Goal: Task Accomplishment & Management: Complete application form

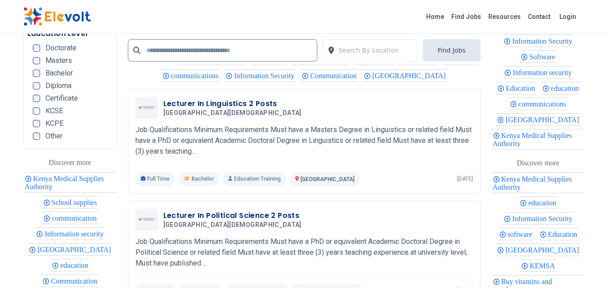
scroll to position [2089, 0]
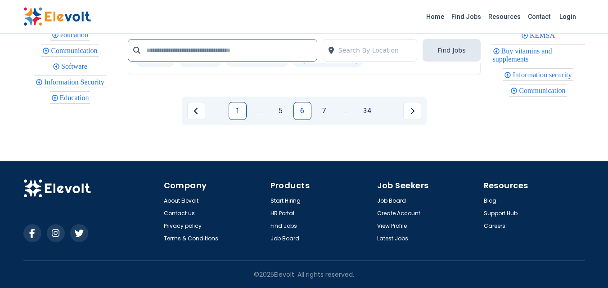
click at [238, 112] on link "1" at bounding box center [237, 111] width 18 height 18
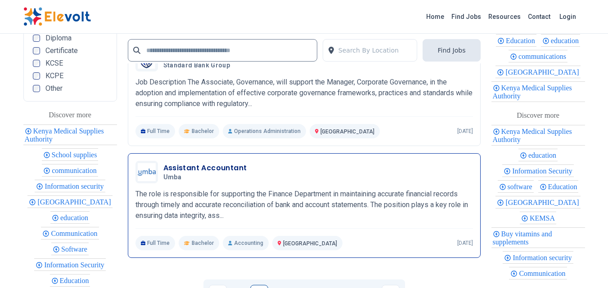
scroll to position [1979, 0]
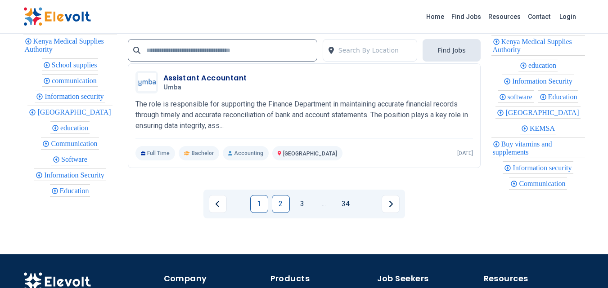
click at [287, 210] on link "2" at bounding box center [281, 204] width 18 height 18
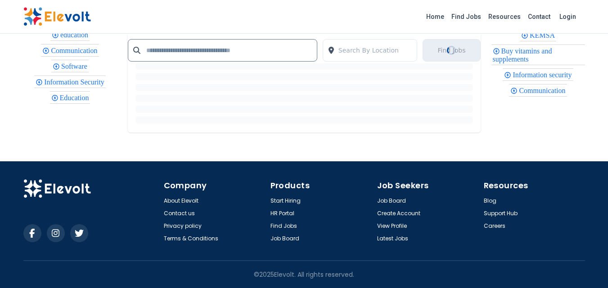
scroll to position [0, 0]
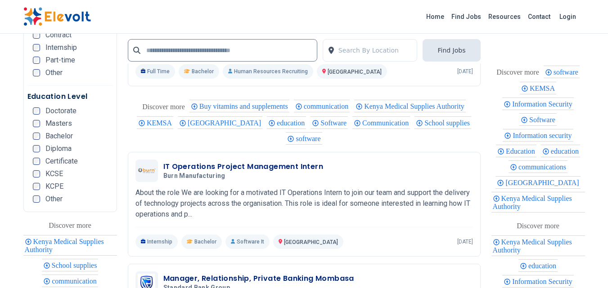
scroll to position [1934, 0]
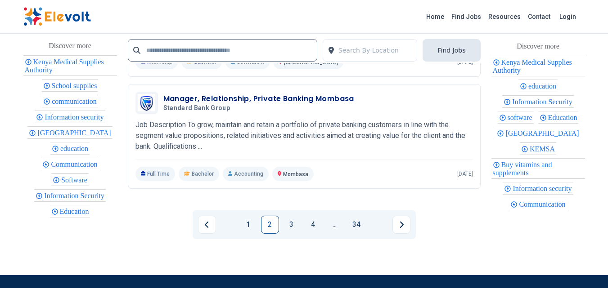
drag, startPoint x: 291, startPoint y: 225, endPoint x: 294, endPoint y: 200, distance: 24.8
click at [292, 223] on link "3" at bounding box center [291, 225] width 18 height 18
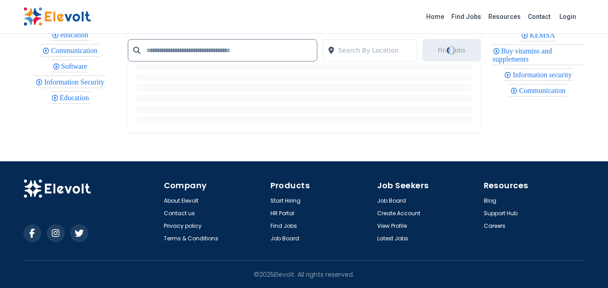
scroll to position [0, 0]
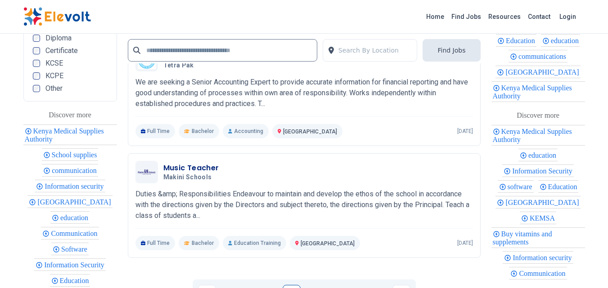
scroll to position [1979, 0]
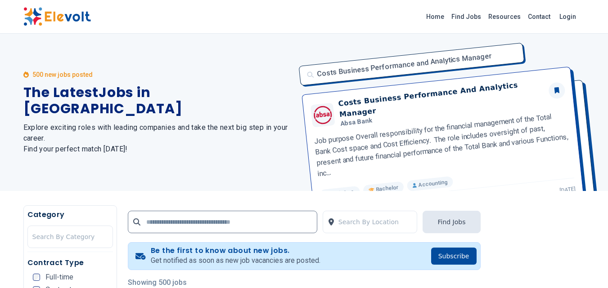
scroll to position [1940, 0]
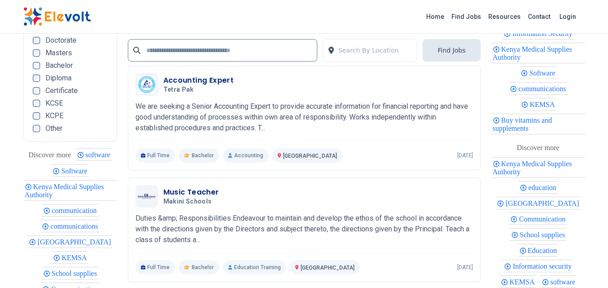
scroll to position [2024, 0]
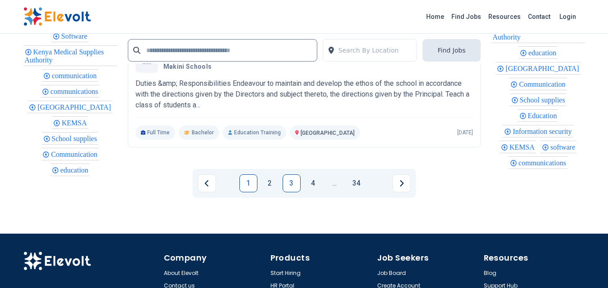
click at [254, 174] on link "1" at bounding box center [248, 183] width 18 height 18
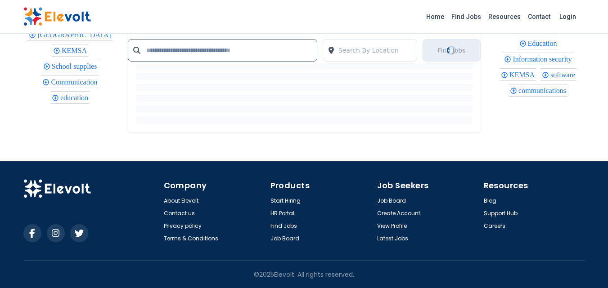
scroll to position [0, 0]
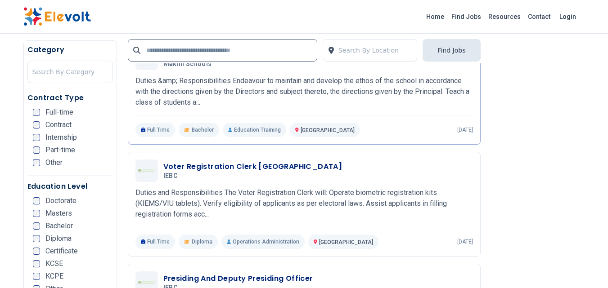
scroll to position [1079, 0]
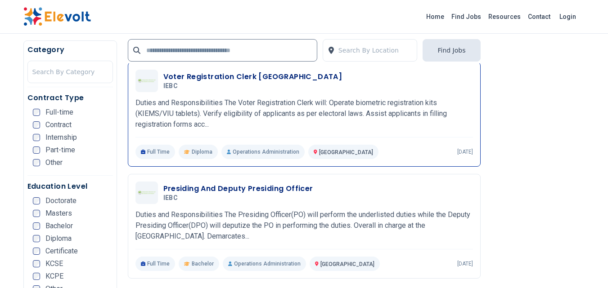
click at [282, 101] on p "Duties and Responsibilities The Voter Registration Clerk will: Operate biometri…" at bounding box center [303, 114] width 337 height 32
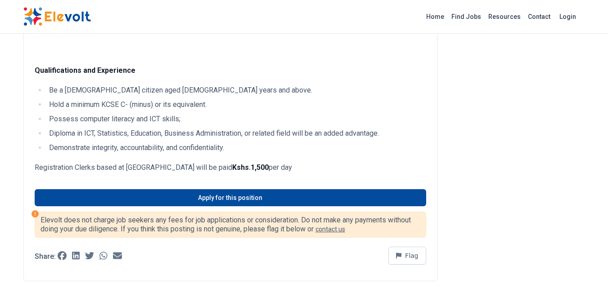
scroll to position [270, 0]
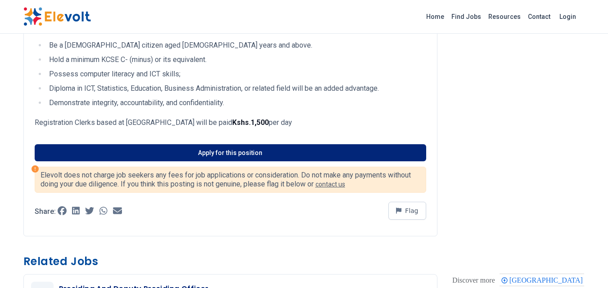
click at [186, 153] on link "Apply for this position" at bounding box center [230, 152] width 391 height 17
